Goal: Task Accomplishment & Management: Manage account settings

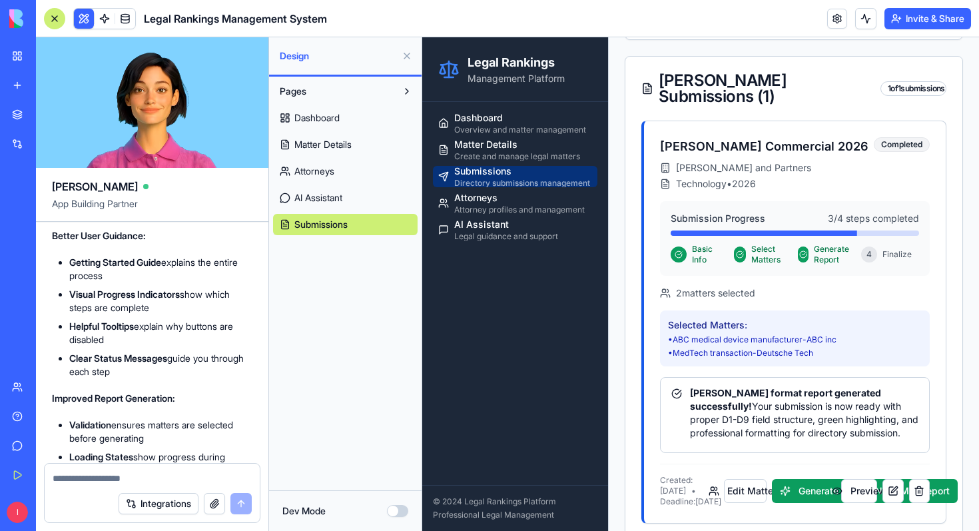
scroll to position [534, 0]
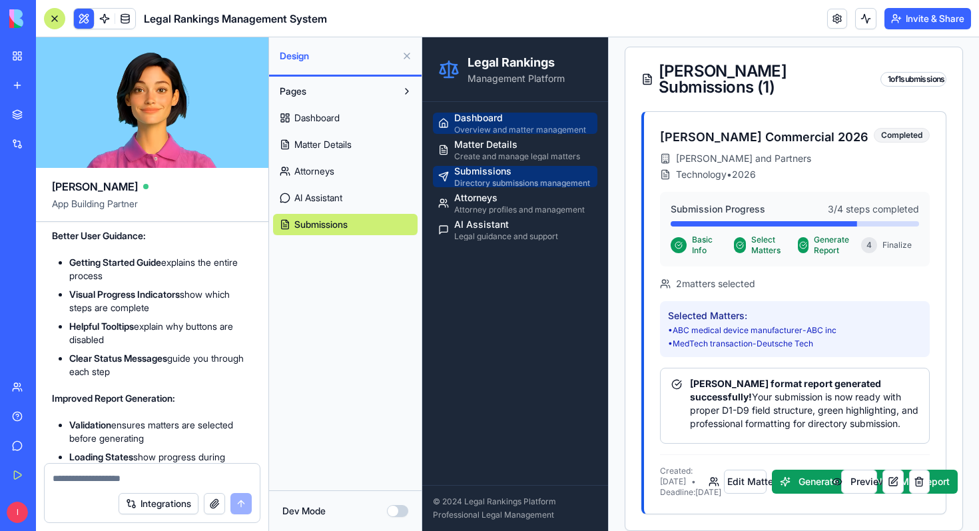
click at [498, 125] on div "Overview and matter management" at bounding box center [523, 130] width 138 height 11
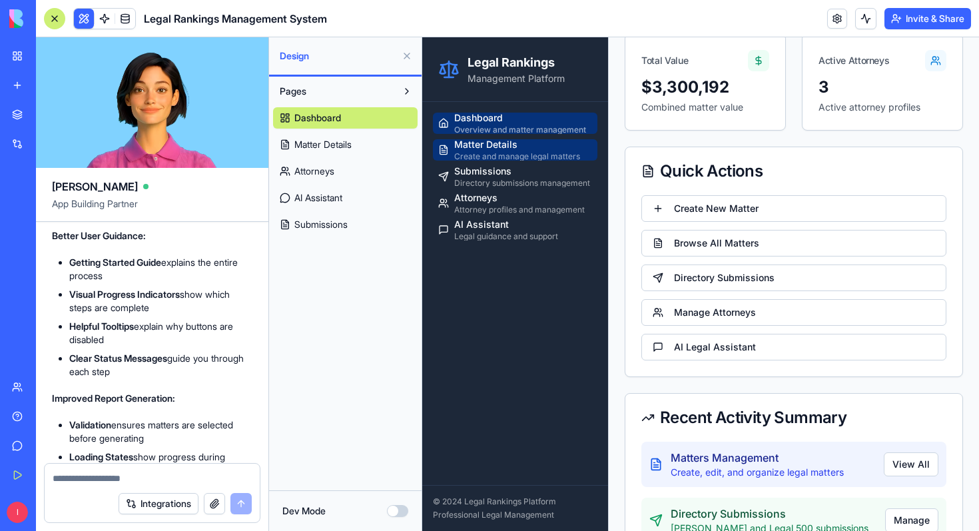
click at [491, 156] on div "Create and manage legal matters" at bounding box center [523, 156] width 138 height 11
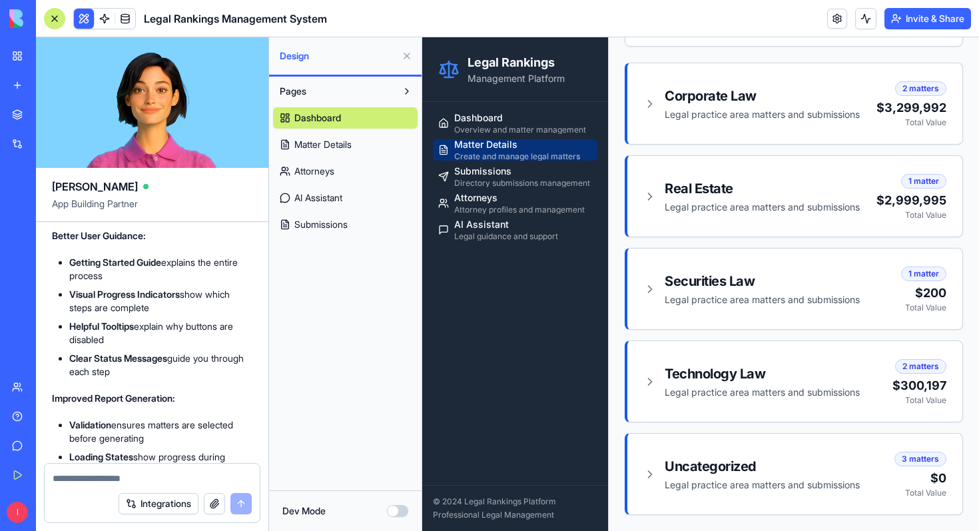
scroll to position [361, 0]
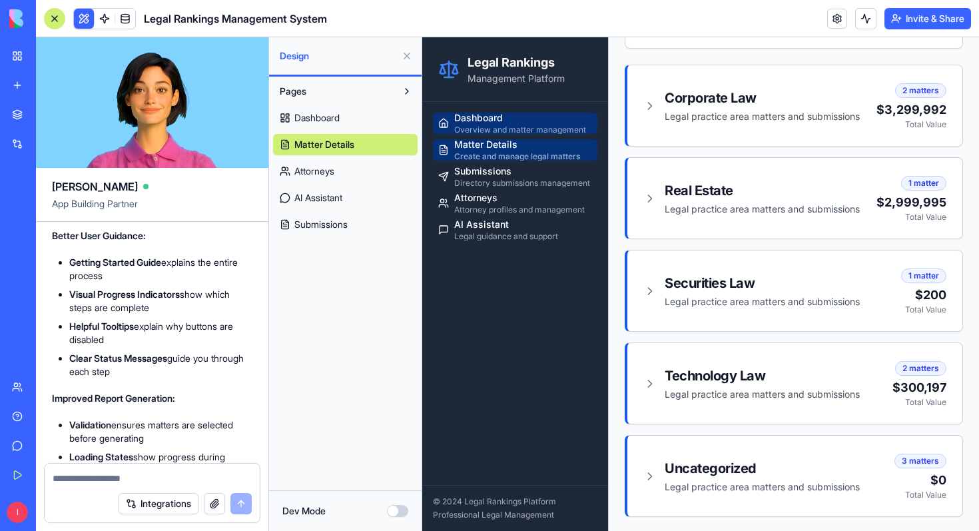
click at [514, 132] on div "Overview and matter management" at bounding box center [523, 130] width 138 height 11
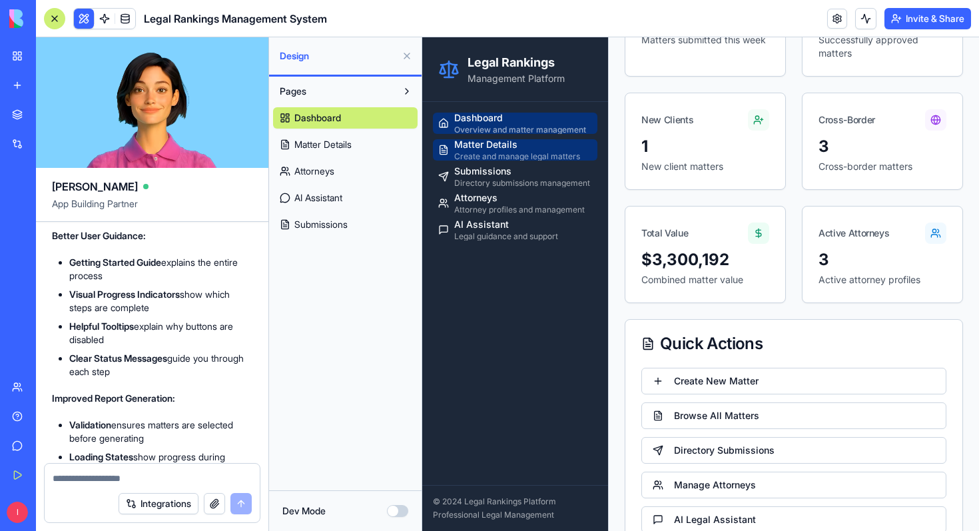
click at [528, 151] on div "Create and manage legal matters" at bounding box center [523, 156] width 138 height 11
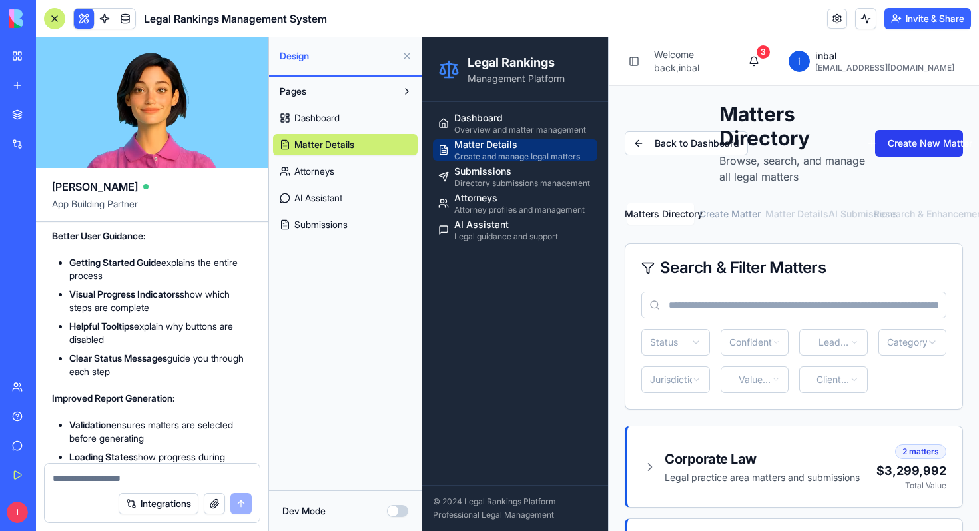
click at [930, 143] on button "Create New Matter" at bounding box center [919, 143] width 88 height 27
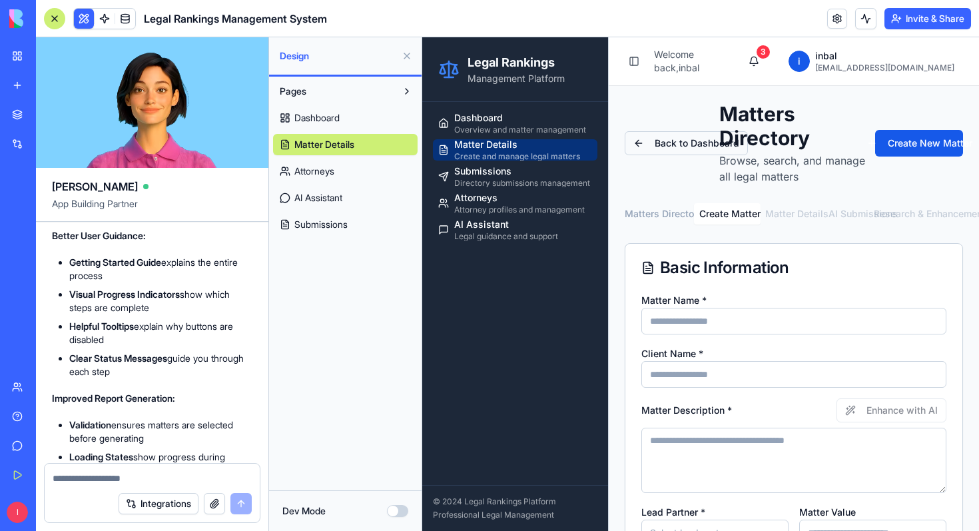
click at [654, 148] on button "Back to Dashboard" at bounding box center [686, 143] width 123 height 24
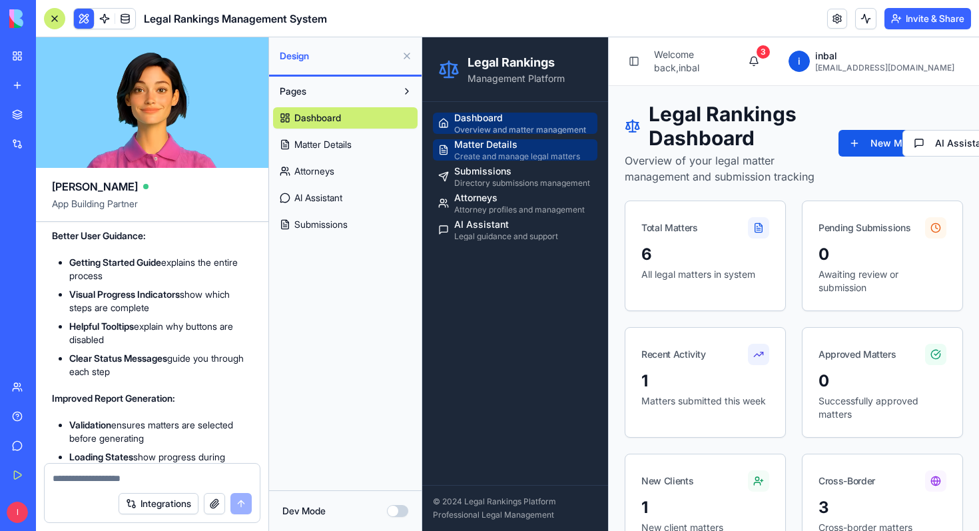
click at [516, 148] on div "Matter Details" at bounding box center [523, 144] width 138 height 13
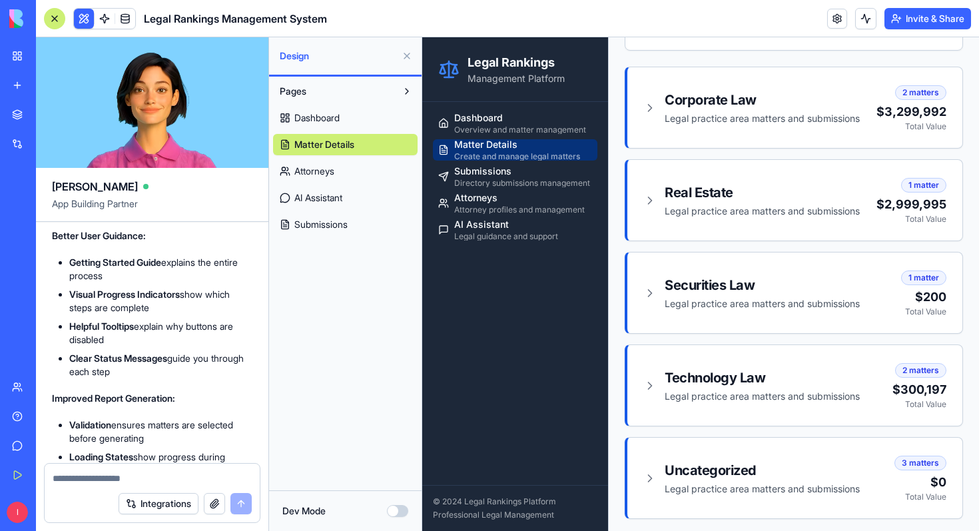
scroll to position [361, 0]
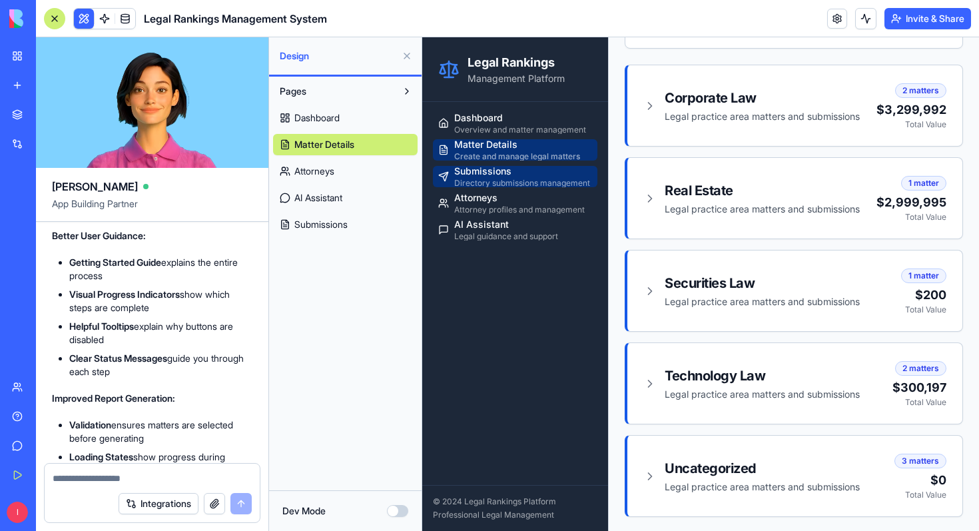
click at [510, 174] on div "Submissions" at bounding box center [523, 171] width 138 height 13
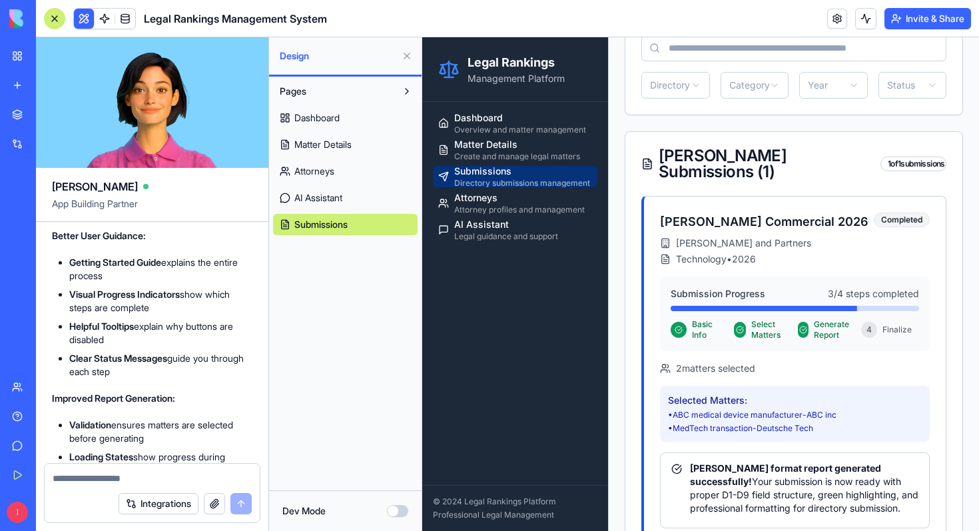
scroll to position [305, 0]
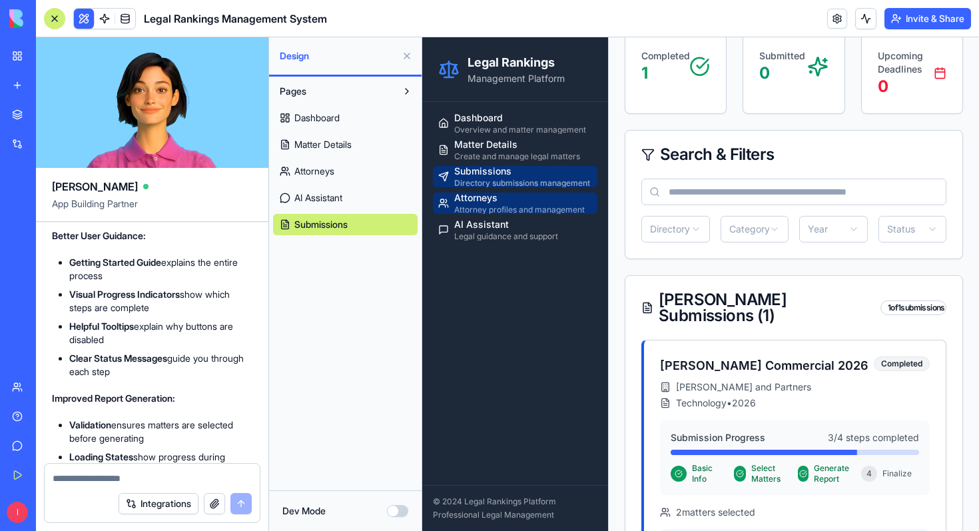
click at [550, 204] on div "Attorneys" at bounding box center [523, 197] width 138 height 13
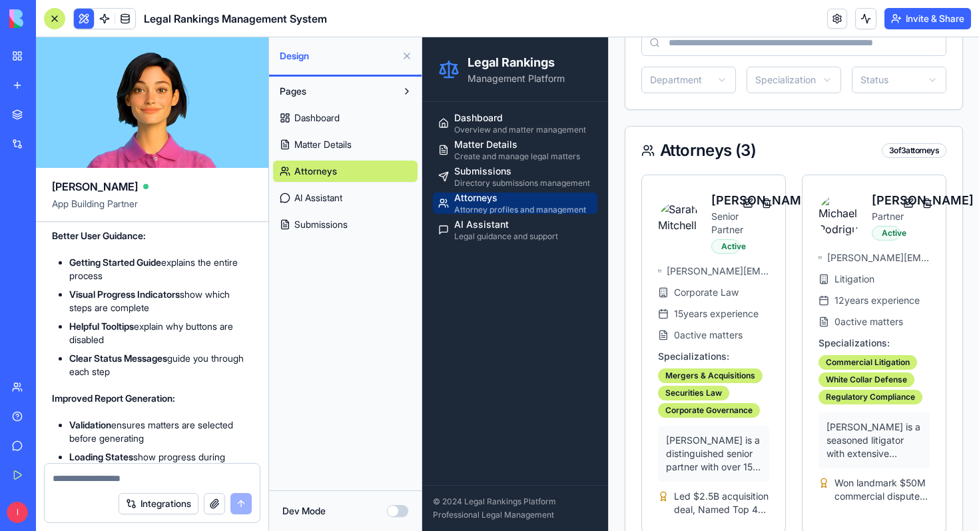
scroll to position [300, 0]
click at [494, 227] on div "AI Assistant" at bounding box center [523, 224] width 138 height 13
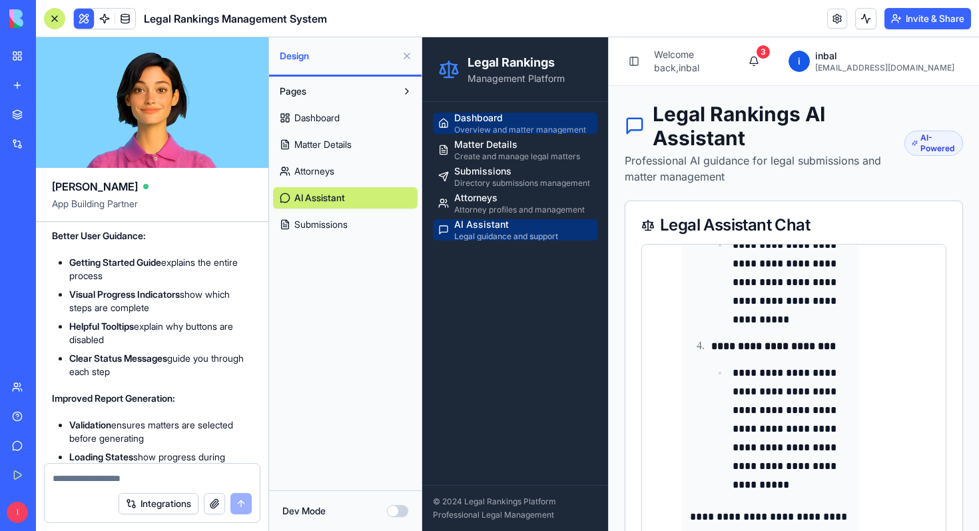
click at [506, 127] on div "Overview and matter management" at bounding box center [523, 130] width 138 height 11
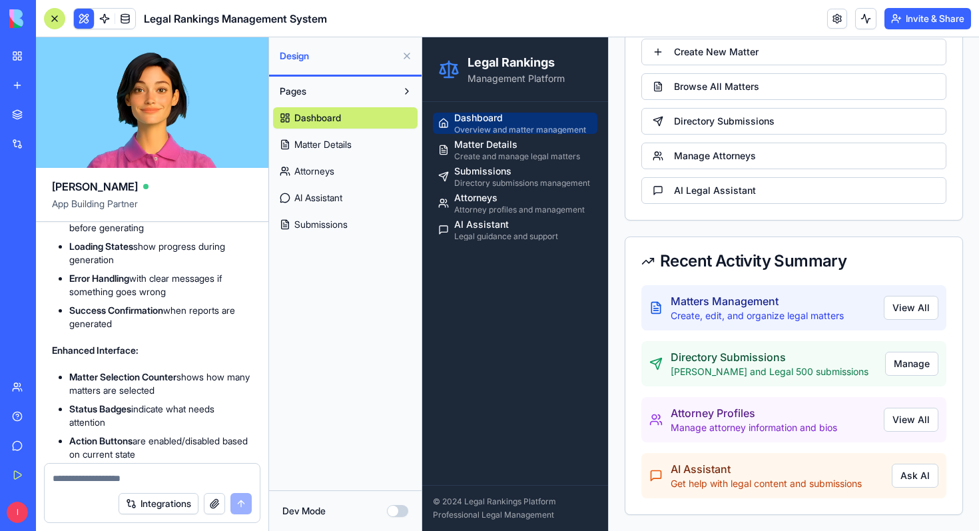
scroll to position [7674, 0]
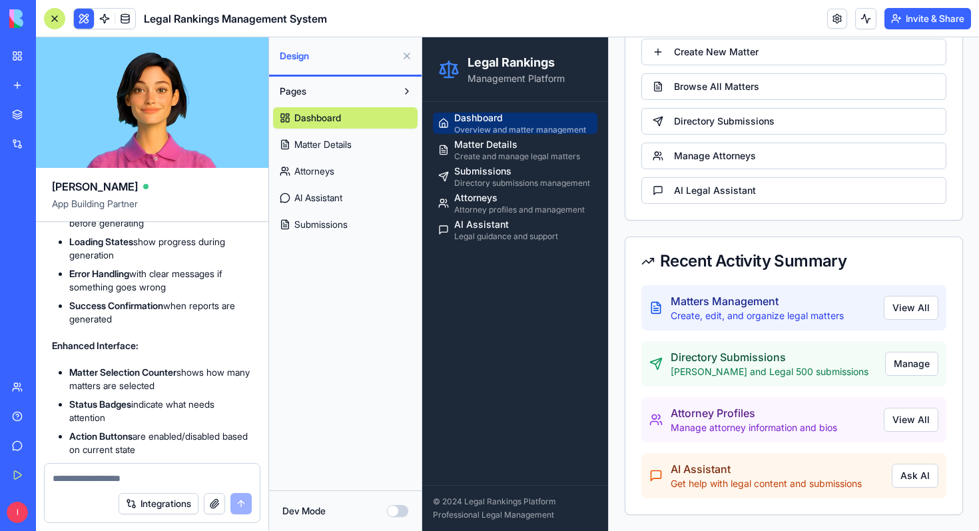
click at [55, 21] on div at bounding box center [54, 18] width 21 height 21
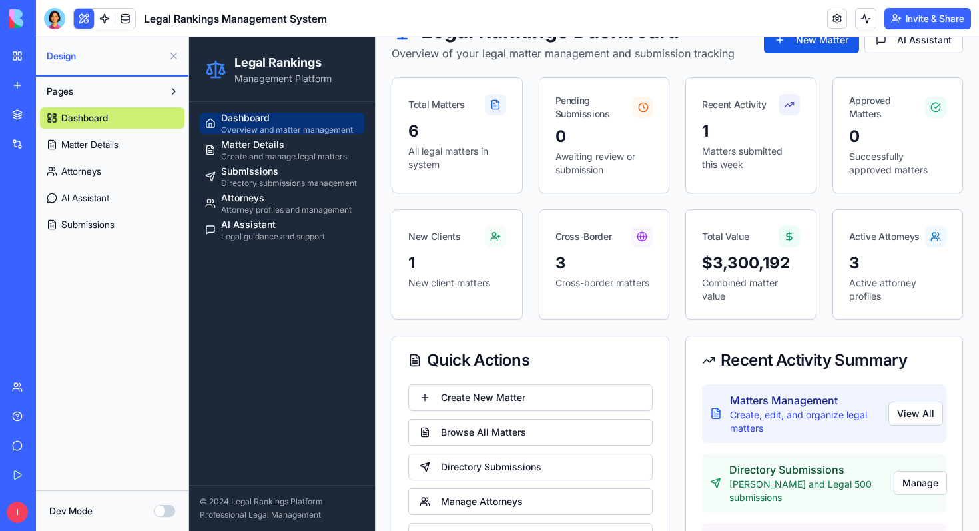
scroll to position [0, 0]
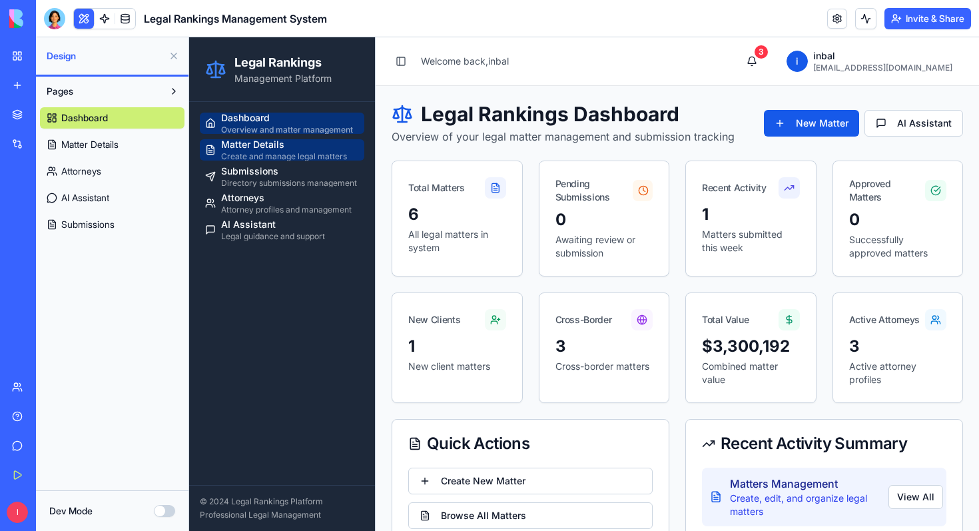
click at [280, 141] on div "Matter Details" at bounding box center [290, 144] width 138 height 13
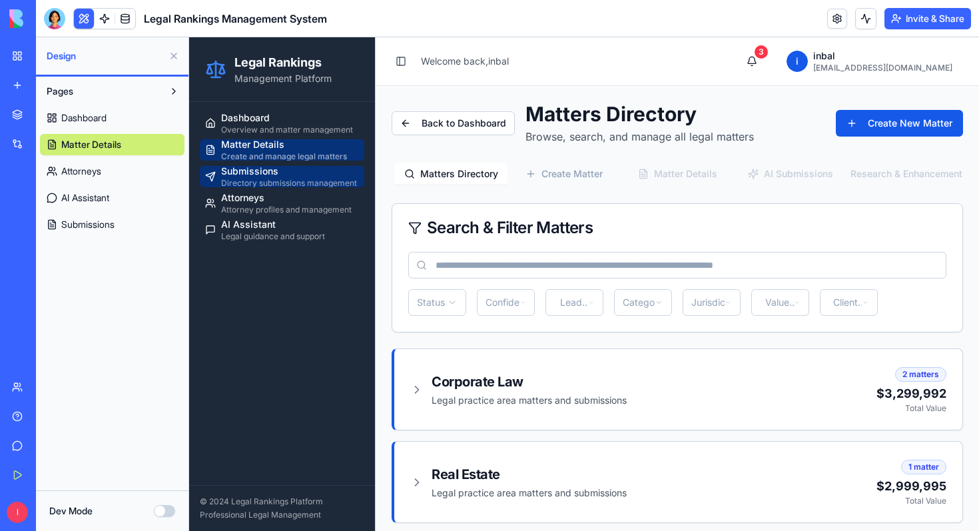
click at [270, 175] on div "Submissions" at bounding box center [290, 171] width 138 height 13
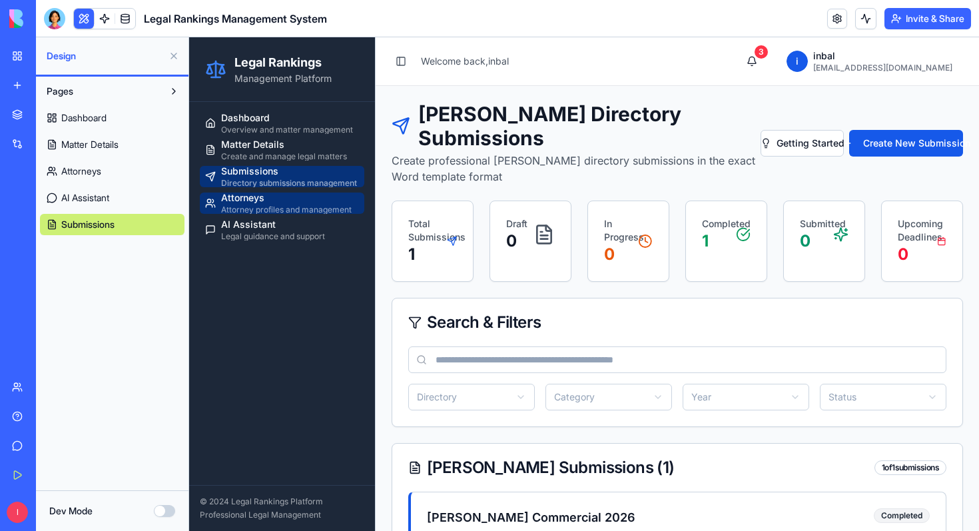
click at [256, 212] on div "Attorney profiles and management" at bounding box center [290, 210] width 138 height 11
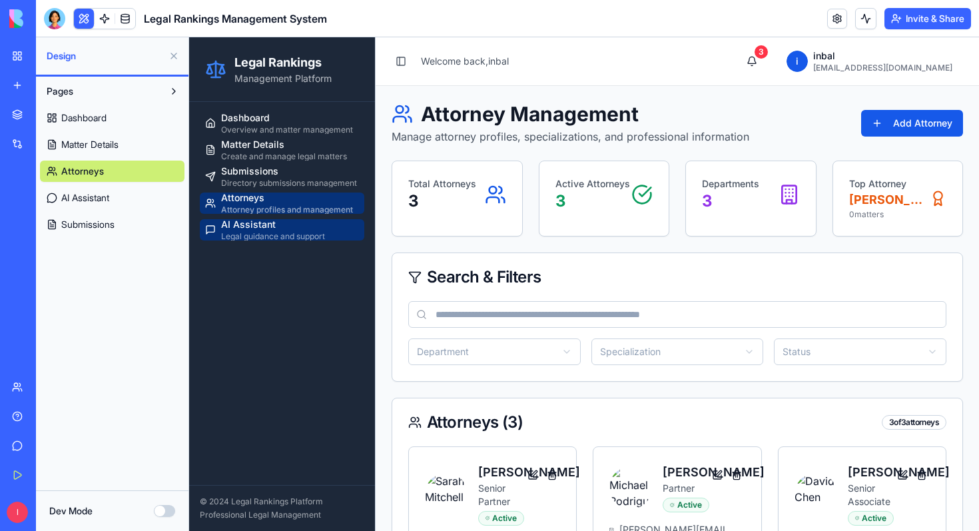
click at [255, 235] on div "Legal guidance and support" at bounding box center [290, 236] width 138 height 11
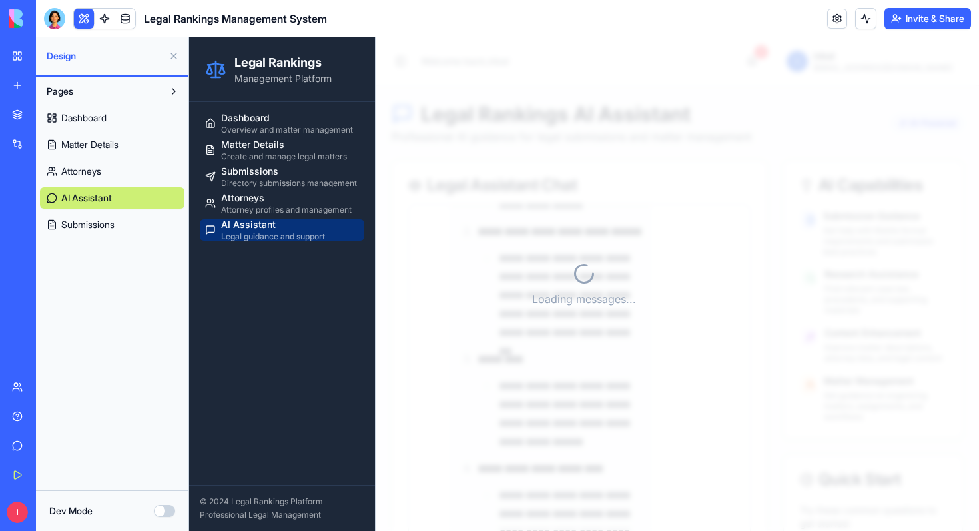
scroll to position [1826, 0]
